Goal: Navigation & Orientation: Find specific page/section

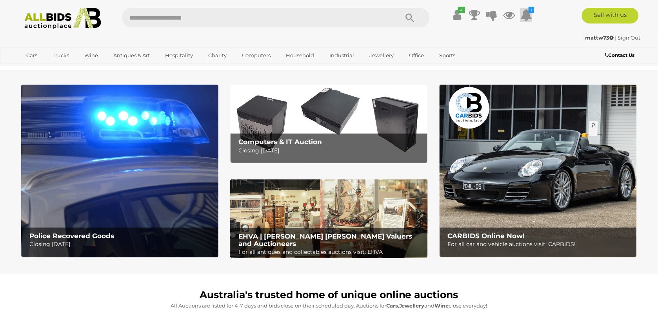
click at [526, 13] on icon at bounding box center [526, 15] width 12 height 14
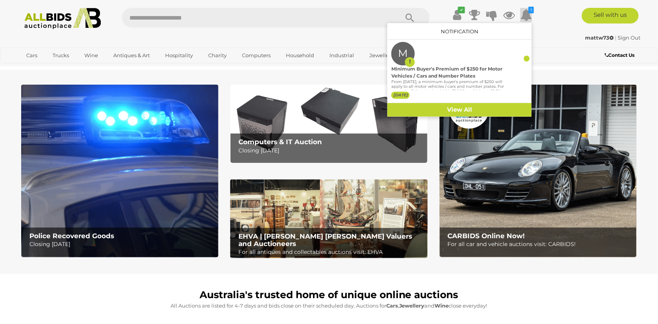
click at [526, 13] on icon at bounding box center [526, 15] width 12 height 14
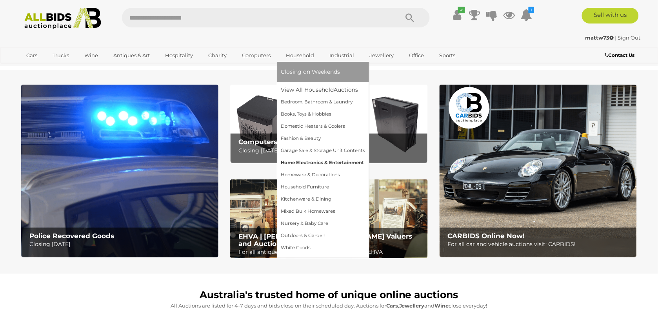
click at [317, 163] on link "Home Electronics & Entertainment" at bounding box center [323, 163] width 84 height 12
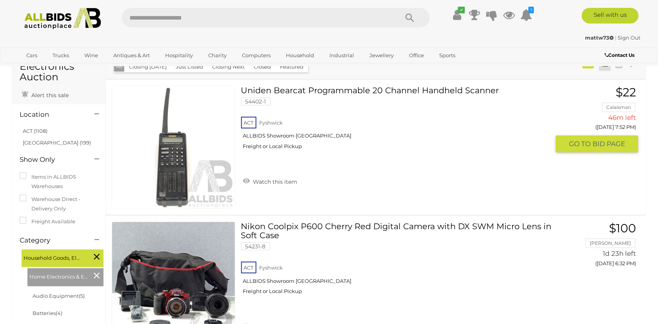
scroll to position [39, 0]
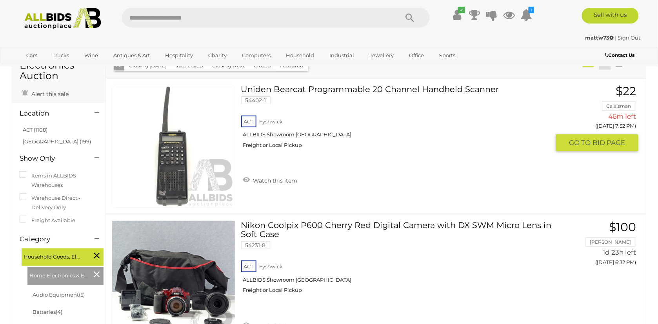
click at [327, 90] on link "Uniden Bearcat Programmable 20 Channel Handheld Scanner 54402-1 ACT [GEOGRAPHIC…" at bounding box center [398, 120] width 303 height 70
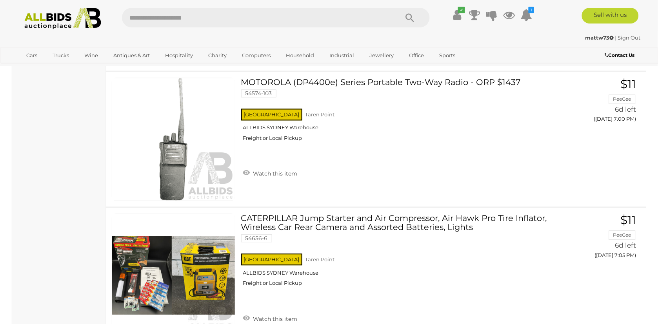
scroll to position [1133, 0]
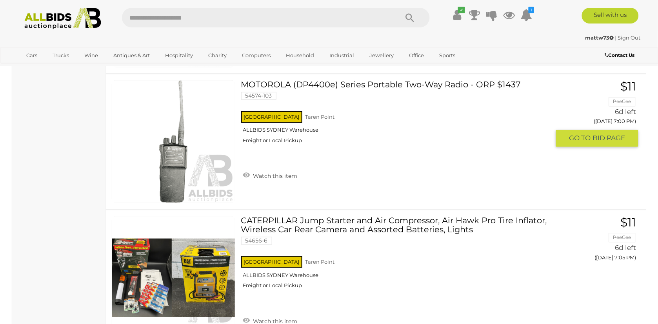
click at [285, 80] on link "MOTOROLA (DP4400e) Series Portable Two-Way Radio - ORP $1437 54574-103 NSW Tare…" at bounding box center [398, 115] width 303 height 70
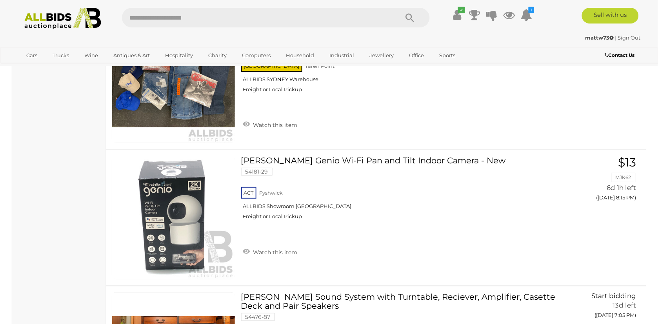
scroll to position [3874, 0]
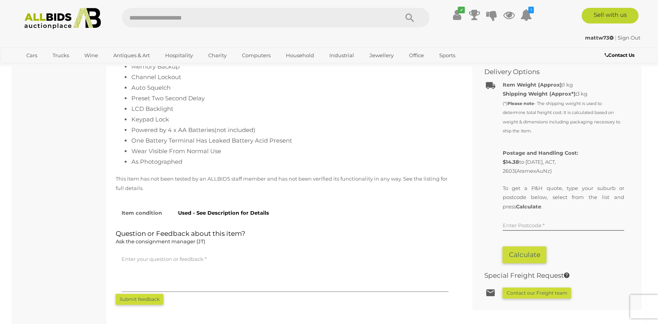
scroll to position [457, 0]
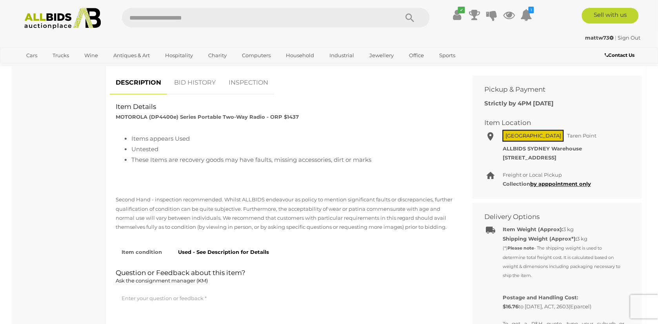
scroll to position [318, 0]
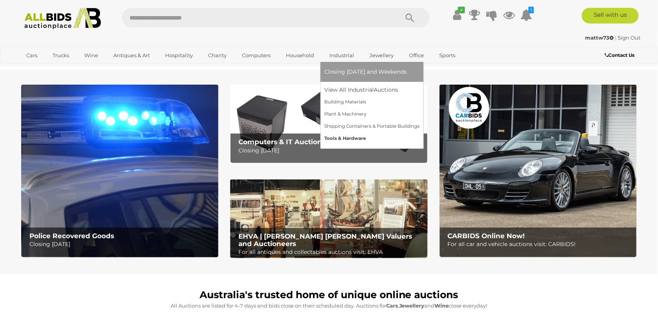
click at [338, 134] on link "Tools & Hardware" at bounding box center [371, 139] width 95 height 12
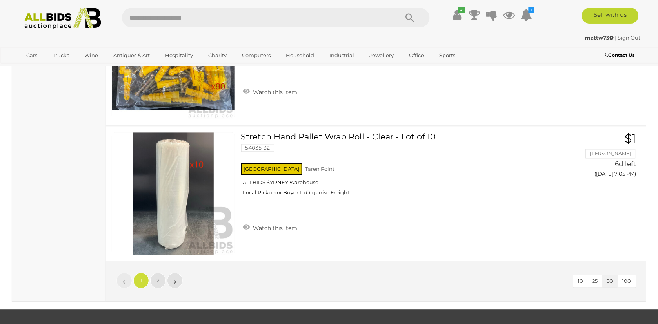
scroll to position [6732, 0]
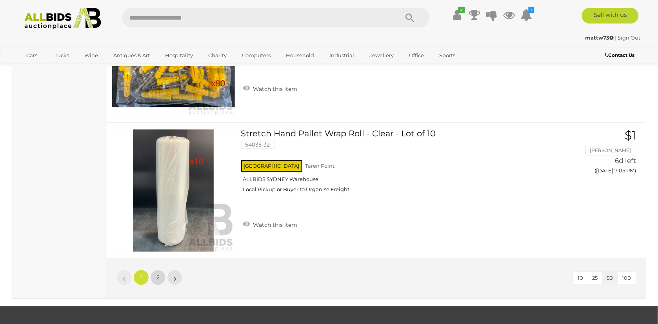
click at [162, 278] on link "2" at bounding box center [158, 278] width 16 height 16
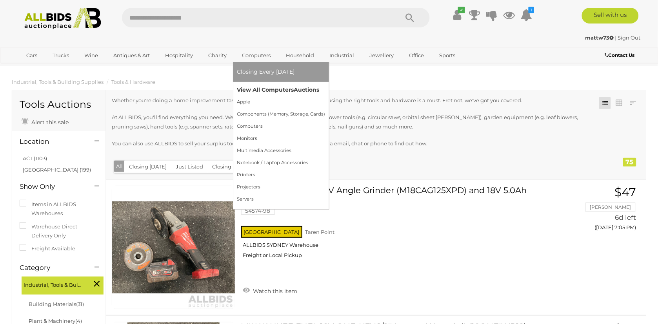
click at [257, 87] on link "View All Computers Auctions" at bounding box center [281, 90] width 88 height 12
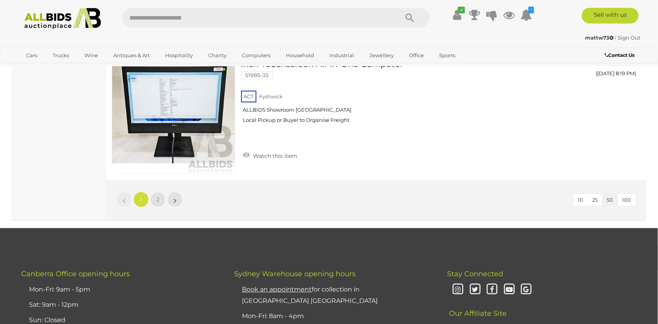
scroll to position [6830, 0]
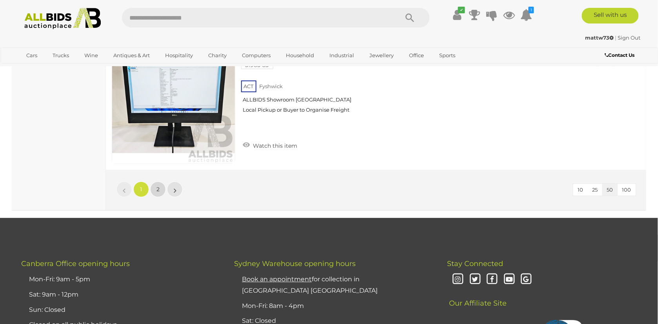
click at [160, 187] on link "2" at bounding box center [158, 190] width 16 height 16
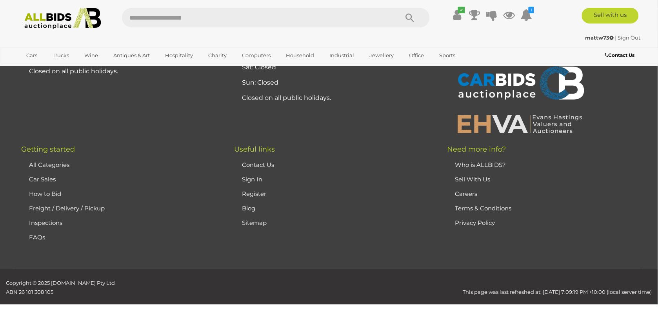
scroll to position [106, 0]
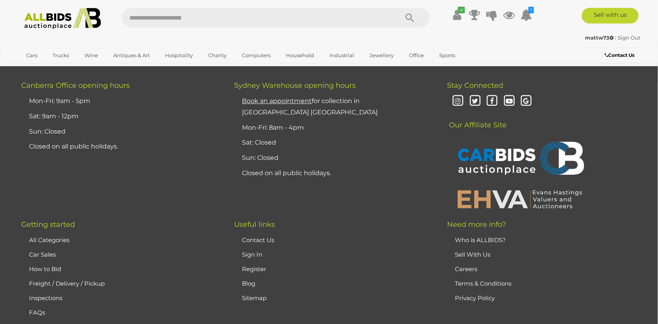
scroll to position [3739, 0]
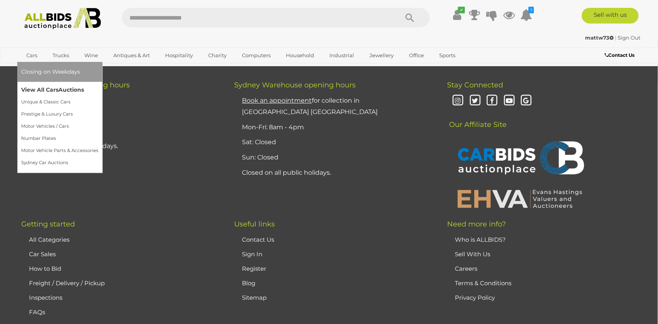
click at [35, 90] on link "View All Cars Auctions" at bounding box center [59, 90] width 77 height 12
